Goal: Obtain resource: Download file/media

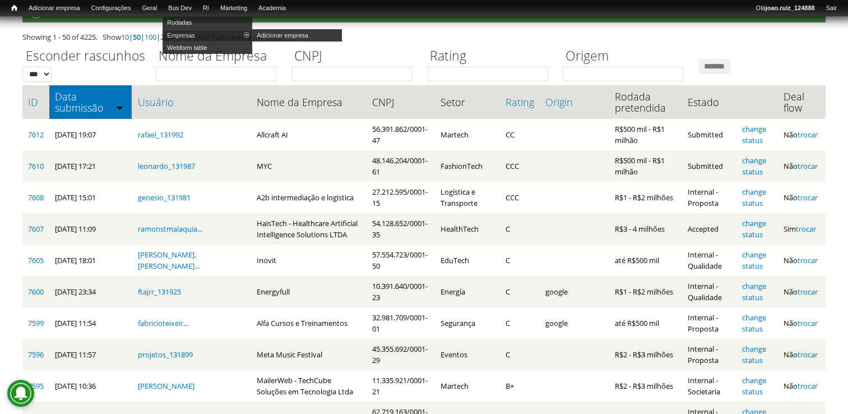
click at [197, 33] on link "Empresas" at bounding box center [208, 35] width 90 height 12
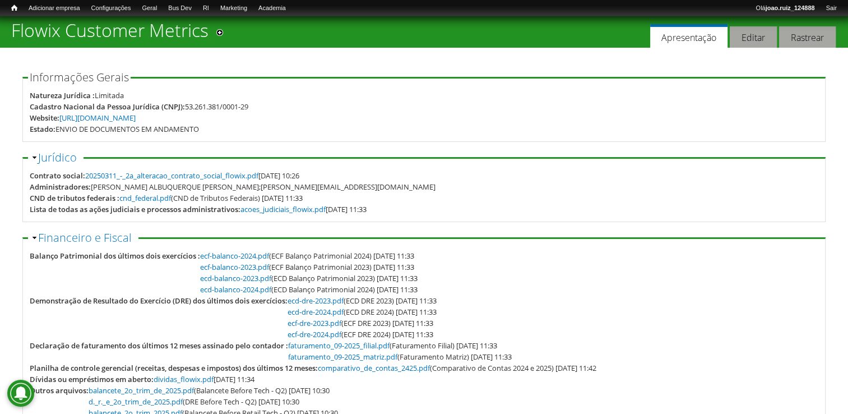
scroll to position [112, 0]
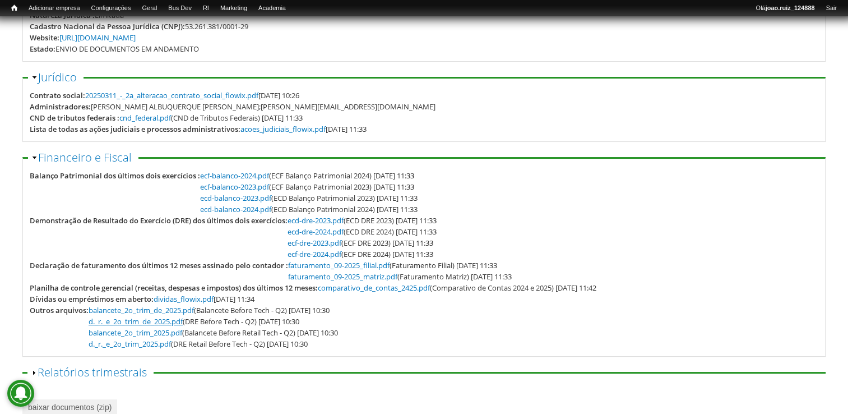
click at [178, 319] on link "d._r._e_2o_trim_de_2025.pdf" at bounding box center [136, 321] width 94 height 10
click at [161, 345] on link "d._r._e_2o_trim_2025.pdf" at bounding box center [130, 343] width 82 height 10
click at [152, 324] on link "d._r._e_2o_trim_de_2025.pdf" at bounding box center [136, 321] width 94 height 10
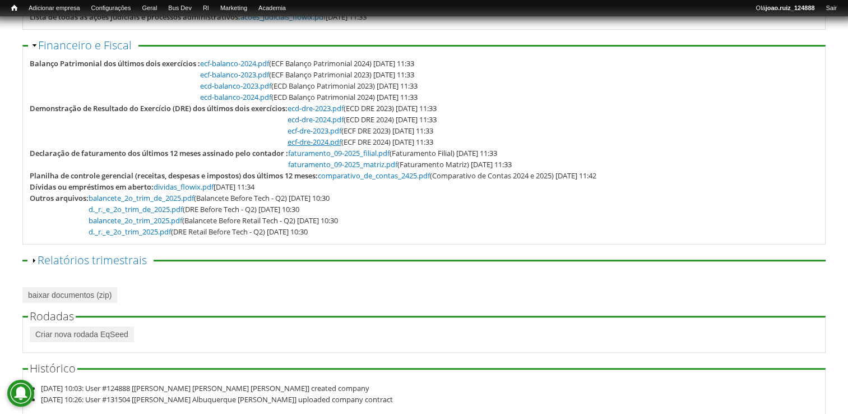
click at [325, 140] on link "ecf-dre-2024.pdf" at bounding box center [314, 142] width 54 height 10
click at [339, 118] on link "ecd-dre-2024.pdf" at bounding box center [315, 119] width 56 height 10
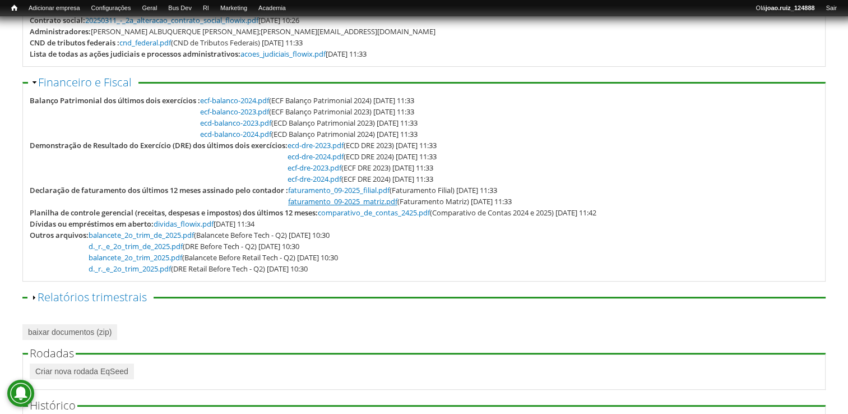
scroll to position [168, 0]
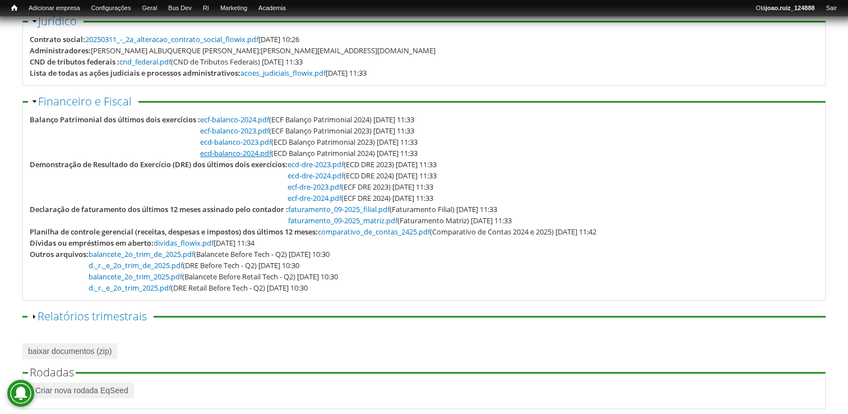
click at [238, 151] on link "ecd-balanco-2024.pdf" at bounding box center [235, 153] width 71 height 10
click at [331, 234] on link "comparativo_de_contas_2425.pdf" at bounding box center [374, 231] width 112 height 10
click at [153, 286] on link "d._r._e_2o_trim_2025.pdf" at bounding box center [130, 287] width 82 height 10
